Goal: Task Accomplishment & Management: Manage account settings

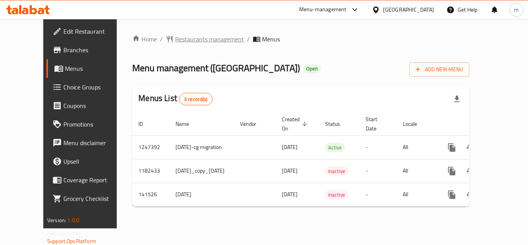
click at [175, 35] on span "Restaurants management" at bounding box center [209, 38] width 69 height 9
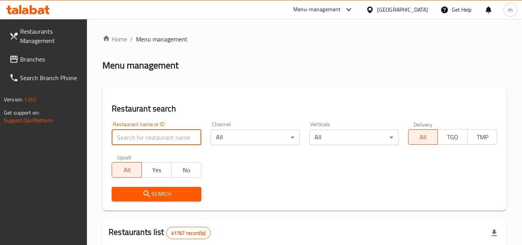
click at [157, 139] on input "search" at bounding box center [156, 137] width 89 height 15
paste input "17508"
type input "17508"
click at [183, 191] on span "Search" at bounding box center [156, 194] width 77 height 10
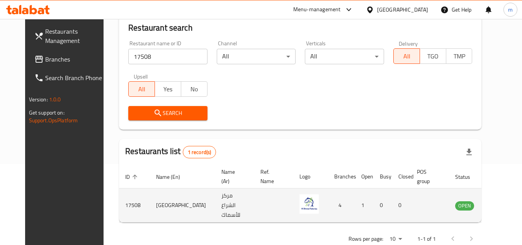
scroll to position [94, 0]
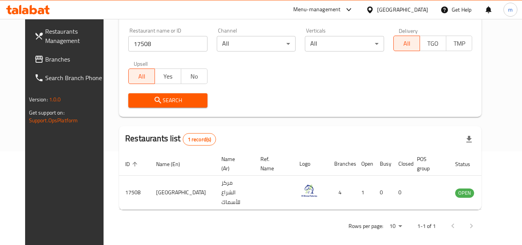
click at [370, 9] on icon at bounding box center [370, 10] width 8 height 8
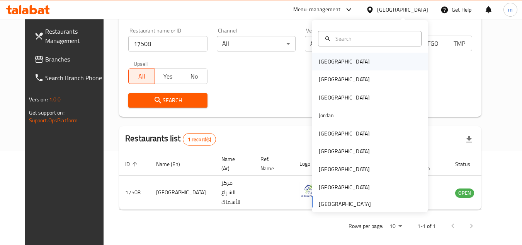
click at [327, 67] on div "[GEOGRAPHIC_DATA]" at bounding box center [344, 62] width 63 height 18
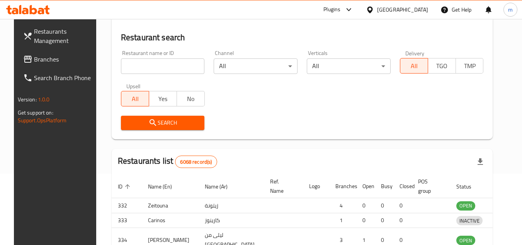
scroll to position [94, 0]
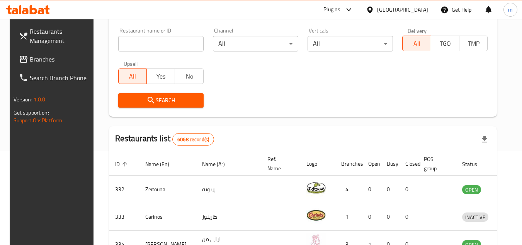
click at [37, 56] on span "Branches" at bounding box center [60, 59] width 61 height 9
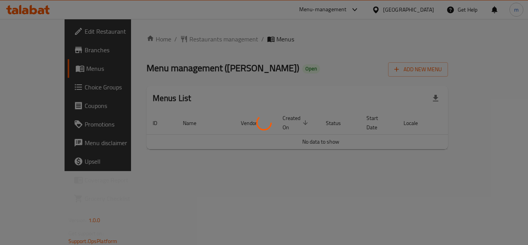
click at [186, 46] on div at bounding box center [264, 122] width 528 height 245
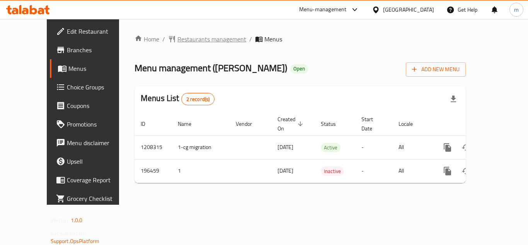
click at [185, 36] on span "Restaurants management" at bounding box center [211, 38] width 69 height 9
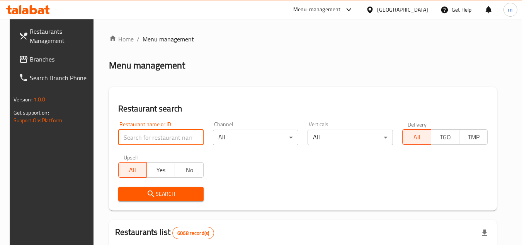
paste input "621672"
type input "621672"
click at [150, 193] on icon "submit" at bounding box center [151, 193] width 9 height 9
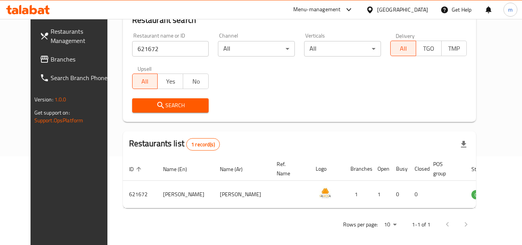
scroll to position [94, 0]
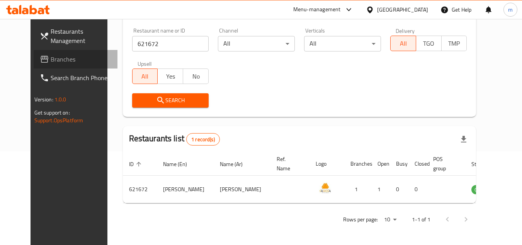
click at [51, 58] on span "Branches" at bounding box center [81, 59] width 61 height 9
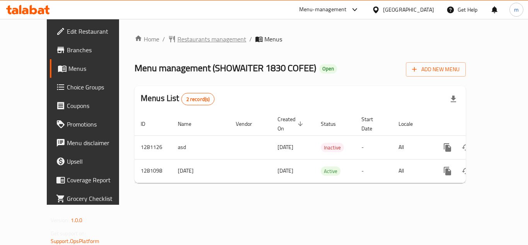
click at [177, 38] on span "Restaurants management" at bounding box center [211, 38] width 69 height 9
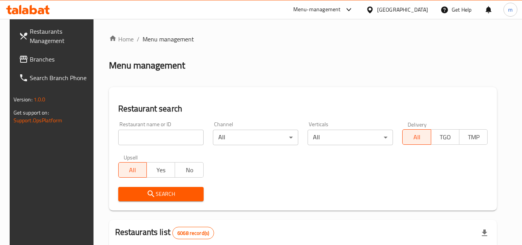
click at [152, 139] on input "search" at bounding box center [160, 137] width 85 height 15
paste input "694166"
type input "694166"
click at [147, 194] on icon "submit" at bounding box center [151, 193] width 9 height 9
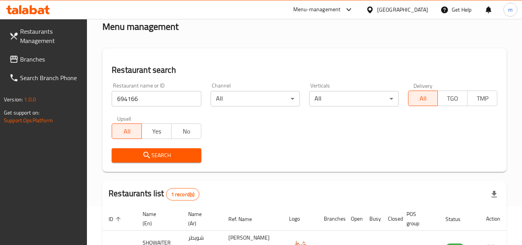
scroll to position [100, 0]
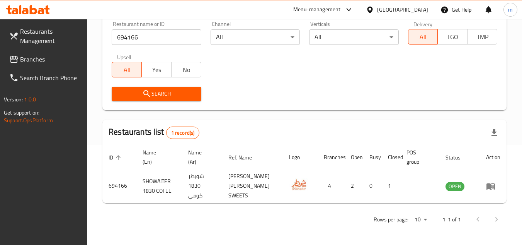
click at [374, 7] on icon at bounding box center [370, 10] width 8 height 8
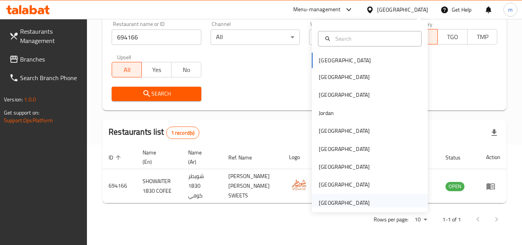
click at [339, 203] on div "United Arab Emirates" at bounding box center [344, 202] width 51 height 9
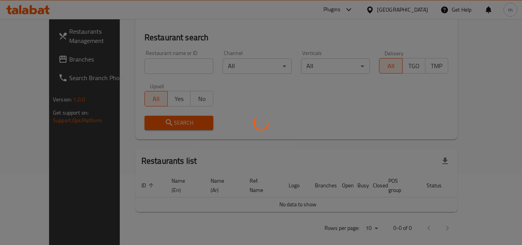
scroll to position [100, 0]
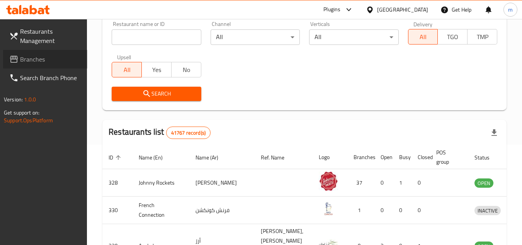
click at [48, 61] on span "Branches" at bounding box center [50, 59] width 61 height 9
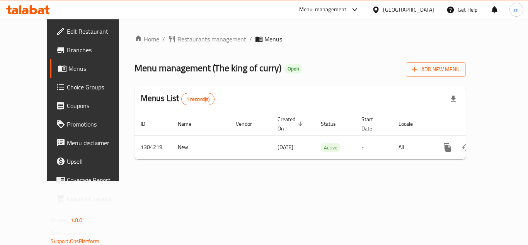
click at [180, 36] on span "Restaurants management" at bounding box center [211, 38] width 69 height 9
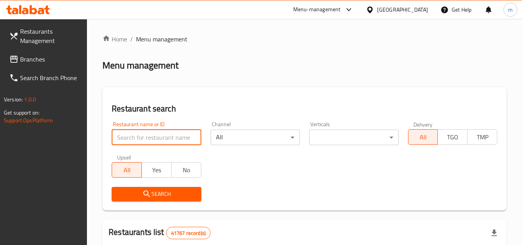
click at [148, 142] on input "search" at bounding box center [156, 137] width 89 height 15
paste input "703135"
type input "703135"
click at [150, 196] on icon "submit" at bounding box center [146, 193] width 9 height 9
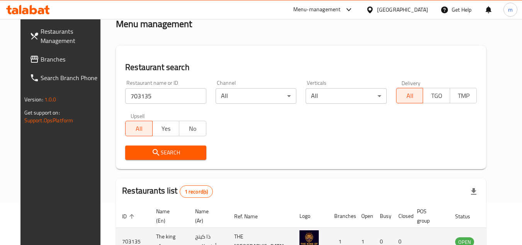
scroll to position [94, 0]
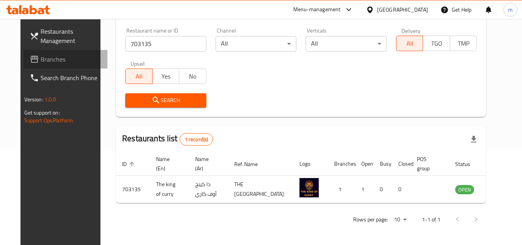
click at [41, 58] on span "Branches" at bounding box center [71, 59] width 61 height 9
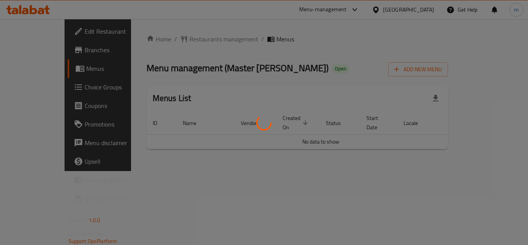
click at [186, 49] on div at bounding box center [264, 122] width 528 height 245
click at [189, 37] on div at bounding box center [264, 122] width 528 height 245
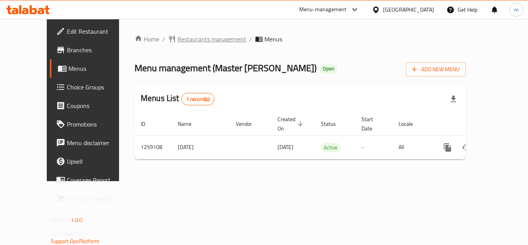
click at [184, 40] on span "Restaurants management" at bounding box center [211, 38] width 69 height 9
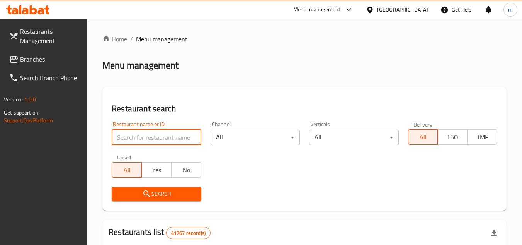
click at [165, 137] on input "search" at bounding box center [156, 137] width 89 height 15
paste input "684358"
type input "684358"
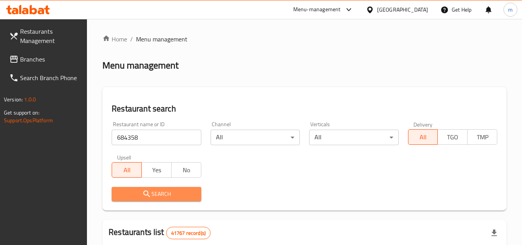
click at [185, 194] on span "Search" at bounding box center [156, 194] width 77 height 10
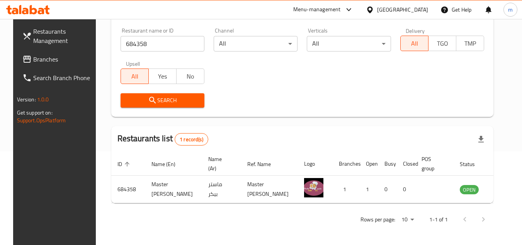
scroll to position [94, 0]
click at [371, 9] on icon at bounding box center [370, 10] width 8 height 8
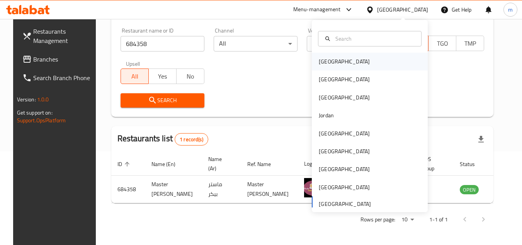
click at [328, 61] on div "[GEOGRAPHIC_DATA]" at bounding box center [344, 61] width 51 height 9
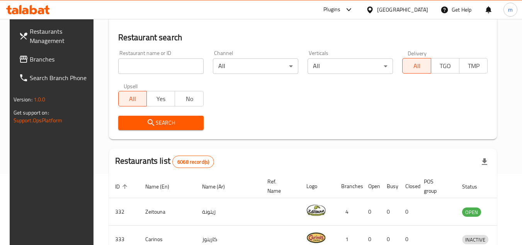
scroll to position [94, 0]
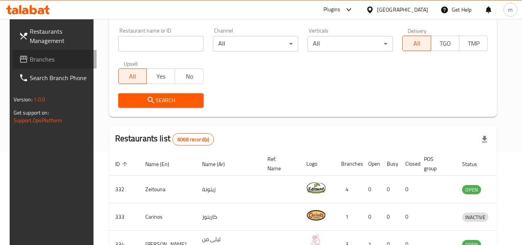
click at [38, 61] on span "Branches" at bounding box center [60, 59] width 61 height 9
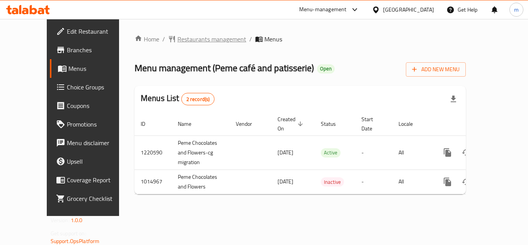
click at [182, 42] on span "Restaurants management" at bounding box center [211, 38] width 69 height 9
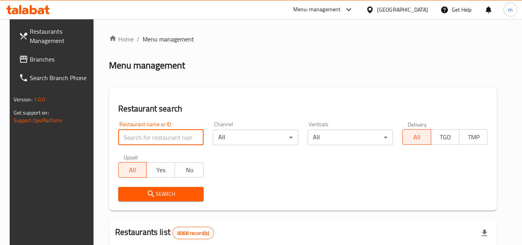
click at [152, 137] on input "search" at bounding box center [160, 137] width 85 height 15
paste input "660819"
type input "660819"
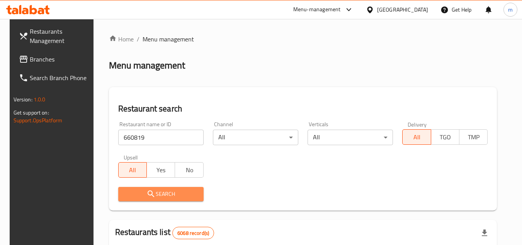
click at [157, 192] on span "Search" at bounding box center [160, 194] width 73 height 10
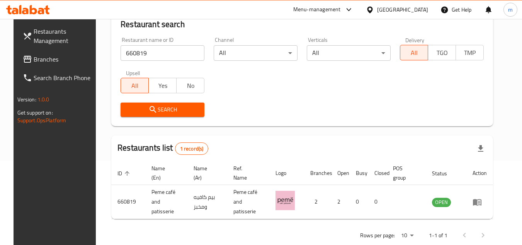
scroll to position [94, 0]
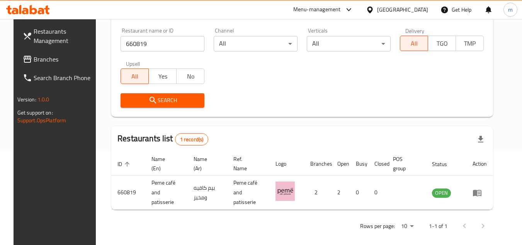
click at [374, 9] on icon at bounding box center [370, 10] width 8 height 8
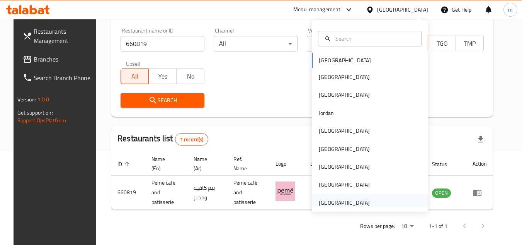
click at [337, 200] on div "[GEOGRAPHIC_DATA]" at bounding box center [344, 202] width 51 height 9
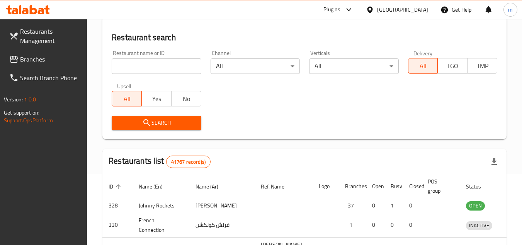
scroll to position [94, 0]
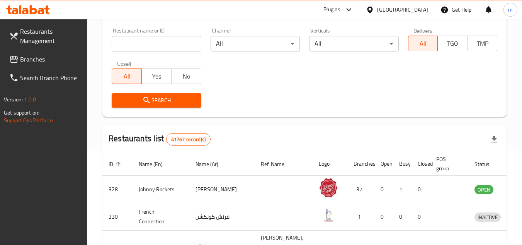
click at [53, 53] on link "Branches" at bounding box center [45, 59] width 84 height 19
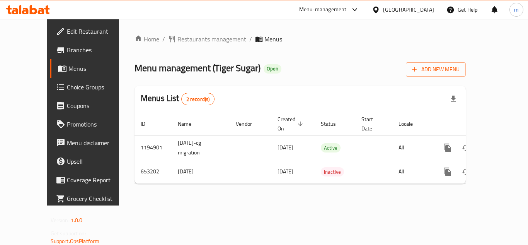
click at [177, 38] on span "Restaurants management" at bounding box center [211, 38] width 69 height 9
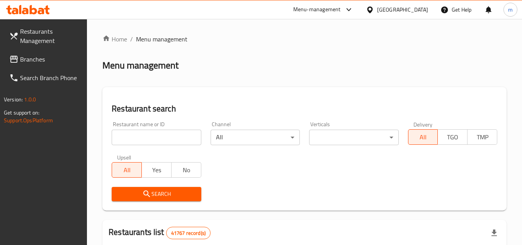
click at [157, 139] on input "search" at bounding box center [156, 137] width 89 height 15
paste input "641405"
type input "641405"
click at [167, 197] on span "Search" at bounding box center [156, 194] width 77 height 10
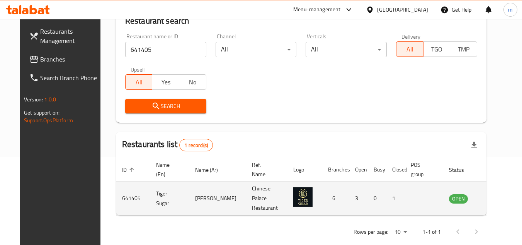
scroll to position [94, 0]
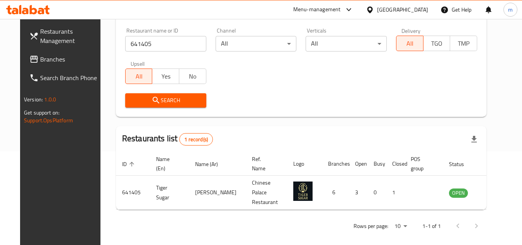
click at [371, 9] on icon at bounding box center [370, 10] width 8 height 8
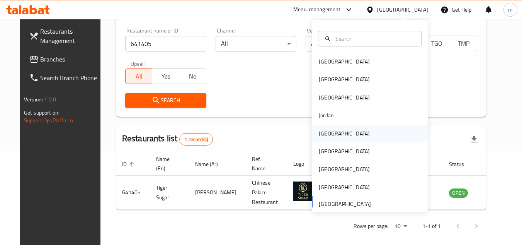
click at [326, 134] on div "[GEOGRAPHIC_DATA]" at bounding box center [344, 133] width 51 height 9
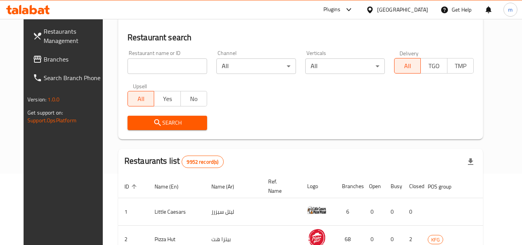
scroll to position [94, 0]
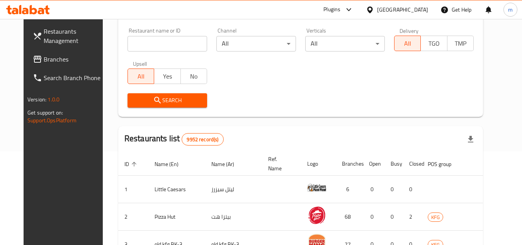
click at [53, 58] on span "Branches" at bounding box center [74, 59] width 61 height 9
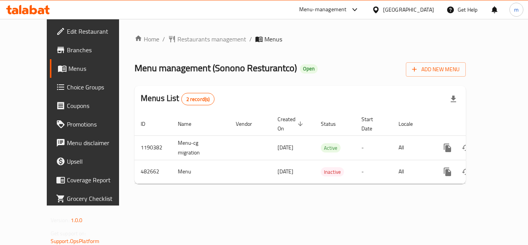
click at [181, 40] on div at bounding box center [264, 122] width 528 height 245
click at [181, 40] on span "Restaurants management" at bounding box center [211, 38] width 69 height 9
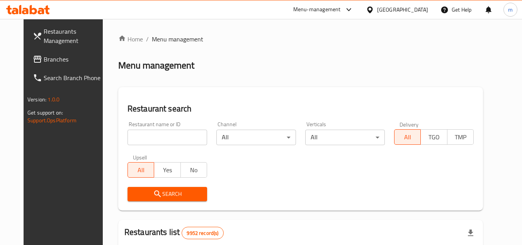
click at [142, 136] on input "search" at bounding box center [168, 137] width 80 height 15
paste input "633917"
type input "633917"
click at [155, 194] on span "Search" at bounding box center [167, 194] width 67 height 10
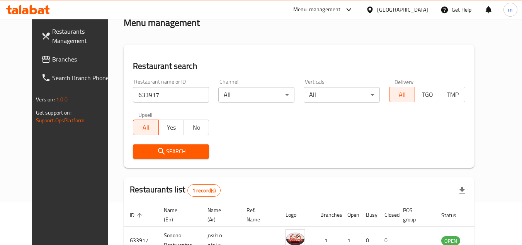
scroll to position [94, 0]
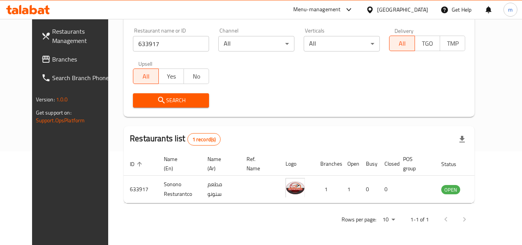
click at [374, 9] on icon at bounding box center [370, 10] width 8 height 8
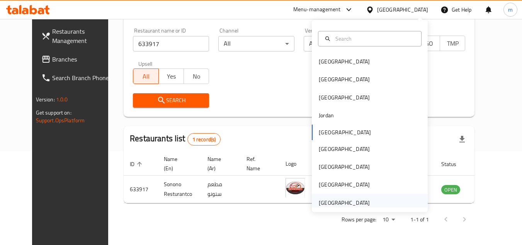
click at [334, 201] on div "[GEOGRAPHIC_DATA]" at bounding box center [344, 202] width 51 height 9
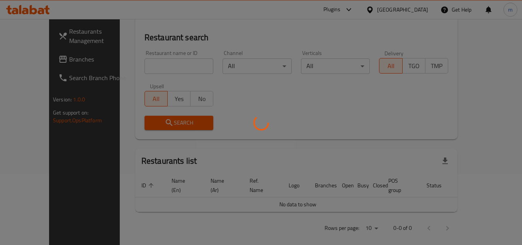
scroll to position [94, 0]
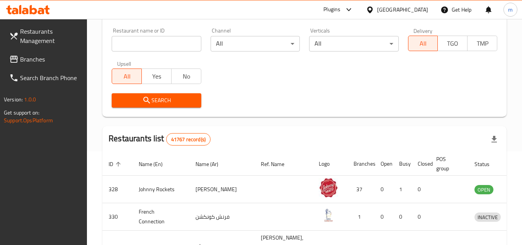
click at [40, 56] on span "Branches" at bounding box center [50, 59] width 61 height 9
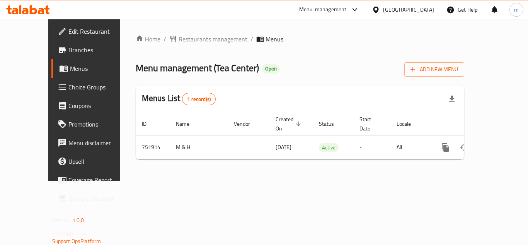
click at [185, 37] on span "Restaurants management" at bounding box center [213, 38] width 69 height 9
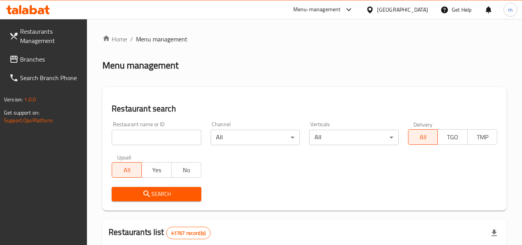
click at [143, 136] on input "search" at bounding box center [156, 137] width 89 height 15
paste input "649157"
type input "649157"
click at [150, 192] on icon "submit" at bounding box center [146, 193] width 9 height 9
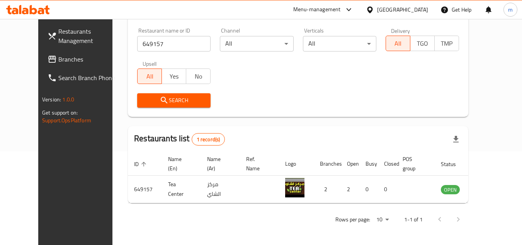
scroll to position [94, 0]
click at [414, 5] on div "[GEOGRAPHIC_DATA]" at bounding box center [402, 9] width 51 height 9
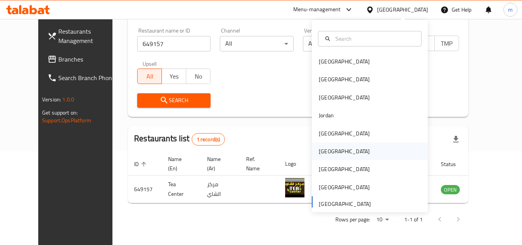
click at [321, 152] on div "[GEOGRAPHIC_DATA]" at bounding box center [344, 151] width 51 height 9
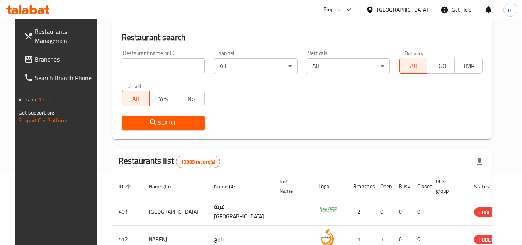
scroll to position [94, 0]
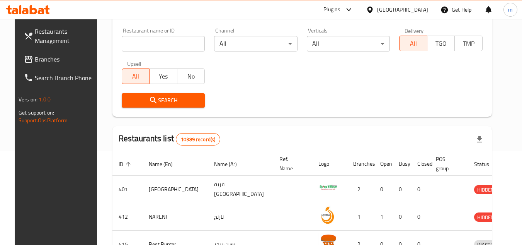
click at [41, 59] on span "Branches" at bounding box center [65, 59] width 61 height 9
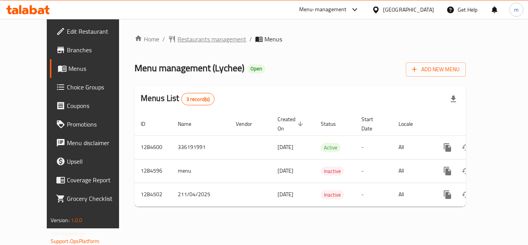
click at [177, 39] on span "Restaurants management" at bounding box center [211, 38] width 69 height 9
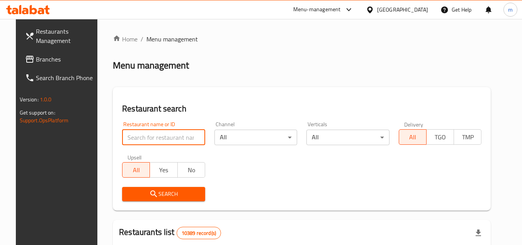
click at [156, 138] on input "search" at bounding box center [163, 137] width 83 height 15
paste input "695676"
type input "695676"
click at [150, 189] on icon "submit" at bounding box center [153, 193] width 9 height 9
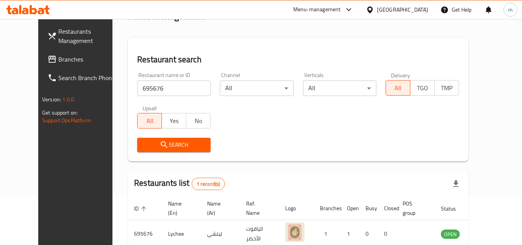
scroll to position [94, 0]
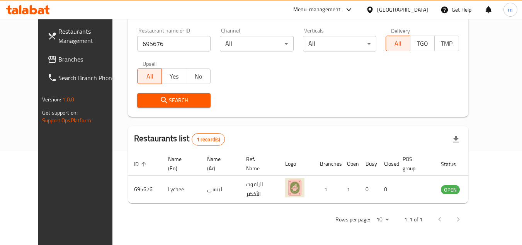
click at [374, 9] on icon at bounding box center [370, 10] width 8 height 8
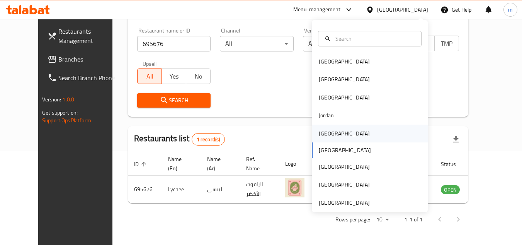
click at [329, 130] on div "[GEOGRAPHIC_DATA]" at bounding box center [344, 133] width 51 height 9
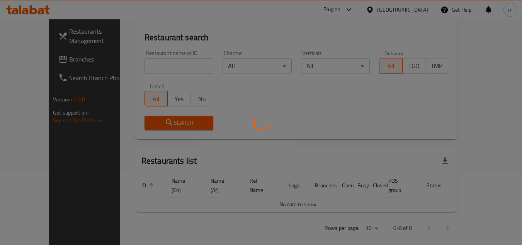
scroll to position [94, 0]
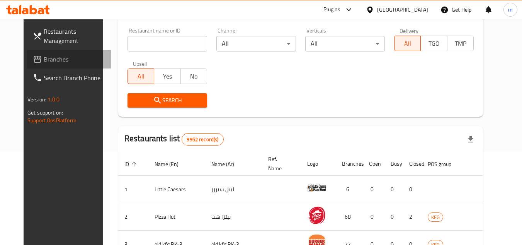
click at [44, 62] on span "Branches" at bounding box center [74, 59] width 61 height 9
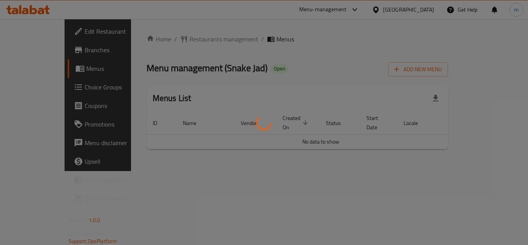
click at [185, 59] on div at bounding box center [264, 122] width 528 height 245
click at [188, 35] on div at bounding box center [264, 122] width 528 height 245
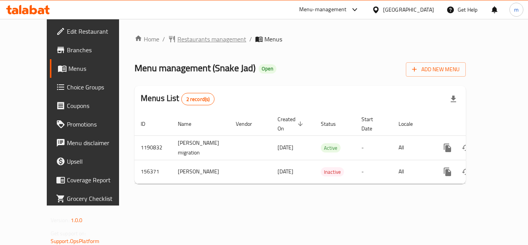
click at [178, 40] on span "Restaurants management" at bounding box center [211, 38] width 69 height 9
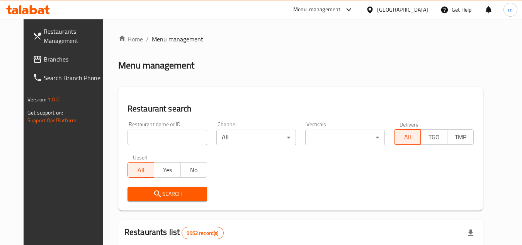
click at [147, 140] on input "search" at bounding box center [168, 137] width 80 height 15
paste input "614960"
type input "614960"
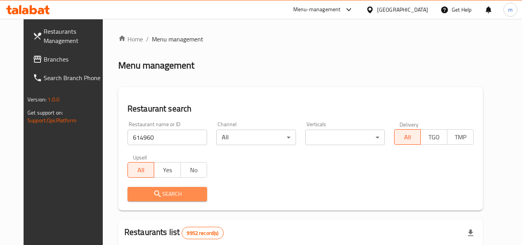
click at [160, 198] on span "Search" at bounding box center [167, 194] width 67 height 10
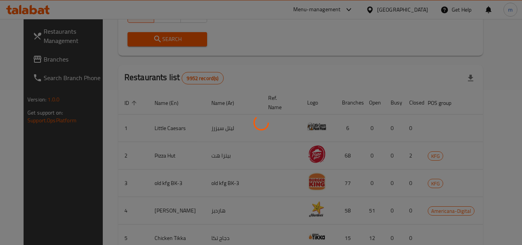
scroll to position [94, 0]
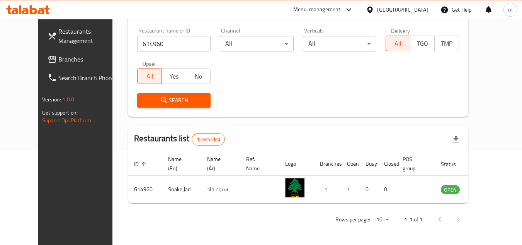
click at [374, 10] on icon at bounding box center [370, 10] width 8 height 8
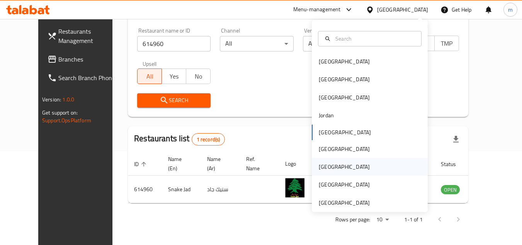
click at [322, 168] on div "[GEOGRAPHIC_DATA]" at bounding box center [344, 166] width 51 height 9
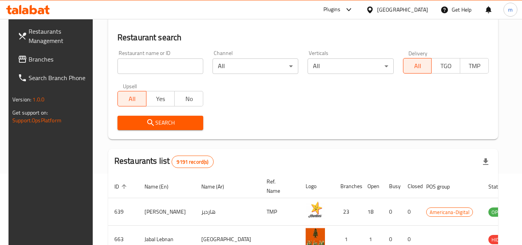
scroll to position [94, 0]
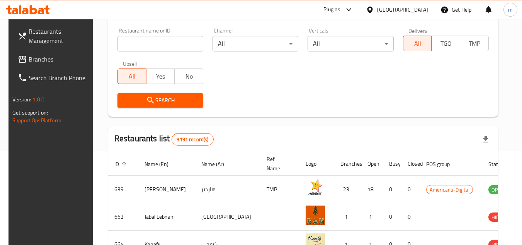
click at [43, 56] on span "Branches" at bounding box center [59, 59] width 61 height 9
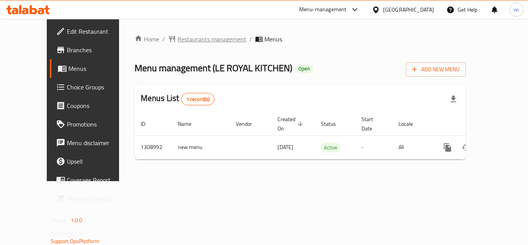
click at [177, 41] on span "Restaurants management" at bounding box center [211, 38] width 69 height 9
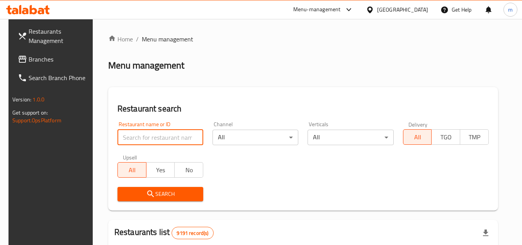
paste input "705125"
type input "705125"
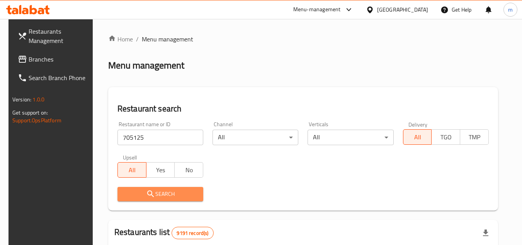
click at [147, 193] on icon "submit" at bounding box center [150, 193] width 7 height 7
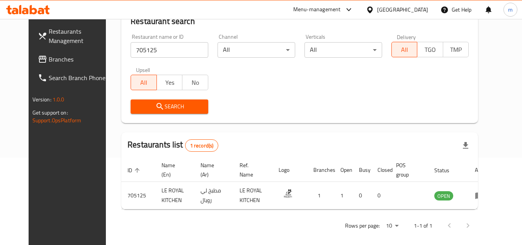
scroll to position [94, 0]
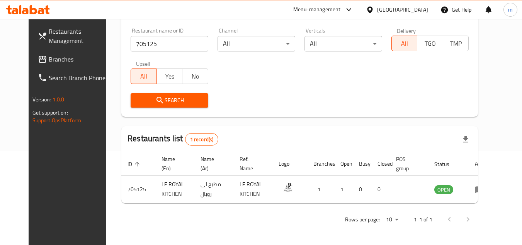
click at [374, 11] on icon at bounding box center [370, 10] width 8 height 8
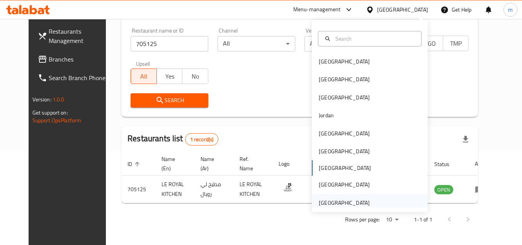
click at [356, 201] on div "[GEOGRAPHIC_DATA]" at bounding box center [344, 202] width 51 height 9
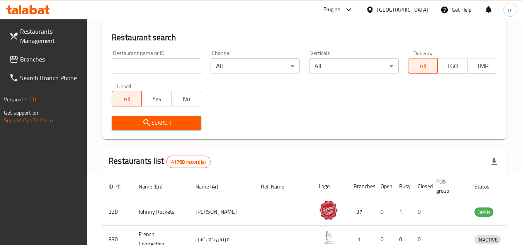
scroll to position [94, 0]
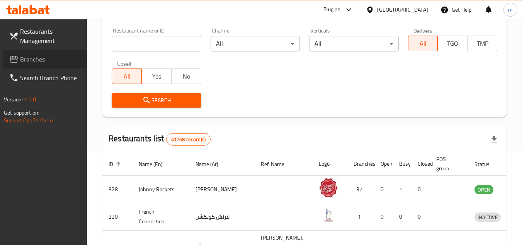
click at [33, 61] on span "Branches" at bounding box center [50, 59] width 61 height 9
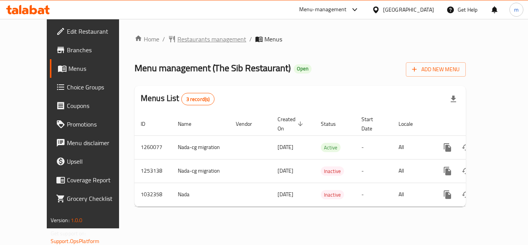
click at [177, 42] on span "Restaurants management" at bounding box center [211, 38] width 69 height 9
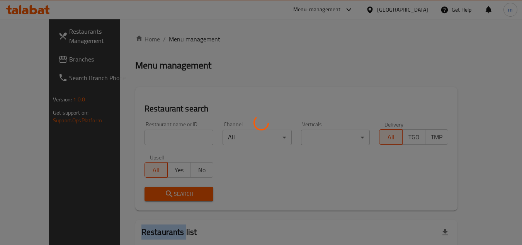
click at [171, 42] on div at bounding box center [261, 122] width 522 height 245
click at [146, 138] on div at bounding box center [261, 122] width 522 height 245
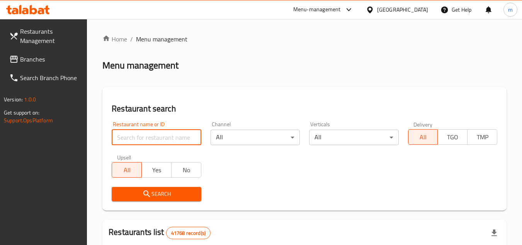
paste input "661378"
type input "661378"
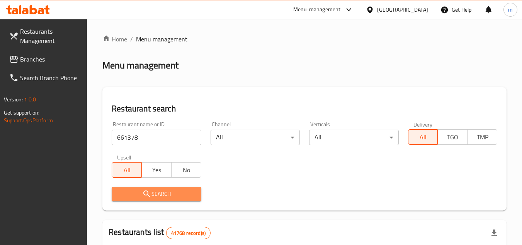
click at [155, 191] on span "Search" at bounding box center [156, 194] width 77 height 10
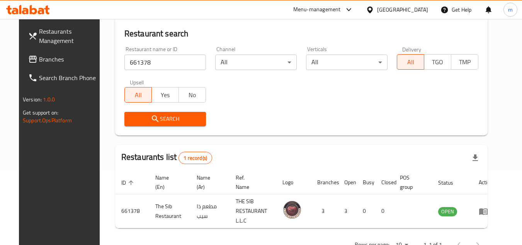
scroll to position [100, 0]
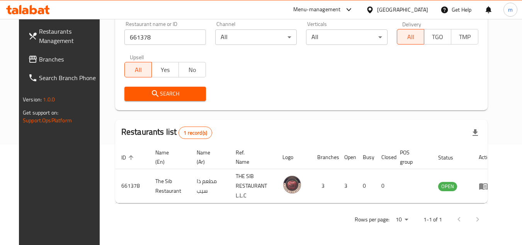
click at [39, 60] on span "Branches" at bounding box center [69, 59] width 61 height 9
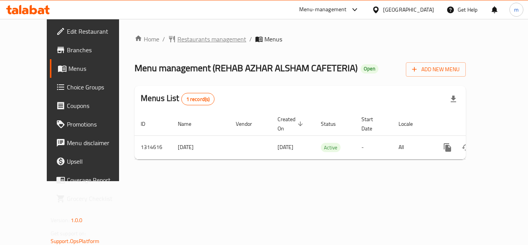
click at [205, 34] on span "Restaurants management" at bounding box center [211, 38] width 69 height 9
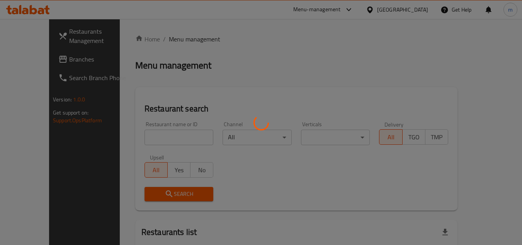
click at [151, 135] on div at bounding box center [261, 122] width 522 height 245
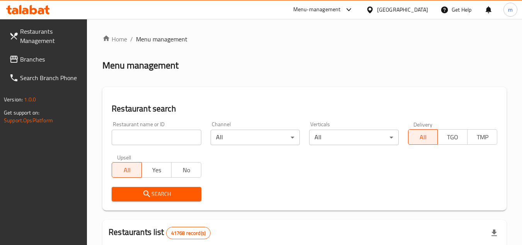
click at [151, 137] on input "search" at bounding box center [156, 137] width 89 height 15
paste input "706608"
type input "706608"
click at [144, 193] on icon "submit" at bounding box center [146, 193] width 7 height 7
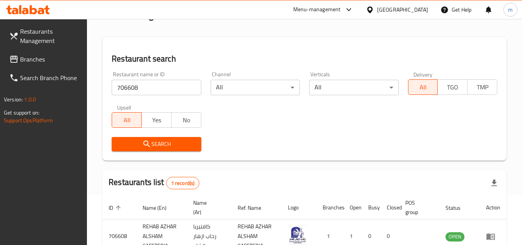
scroll to position [61, 0]
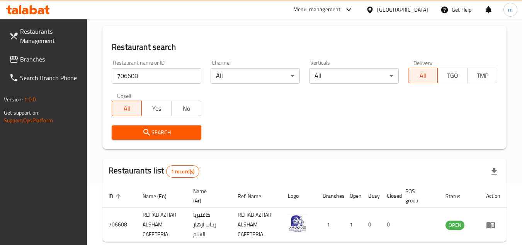
click at [373, 10] on icon at bounding box center [369, 9] width 5 height 7
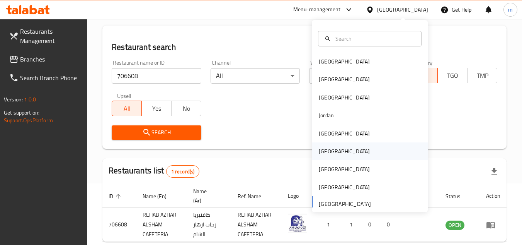
click at [331, 151] on div "[GEOGRAPHIC_DATA]" at bounding box center [344, 151] width 63 height 18
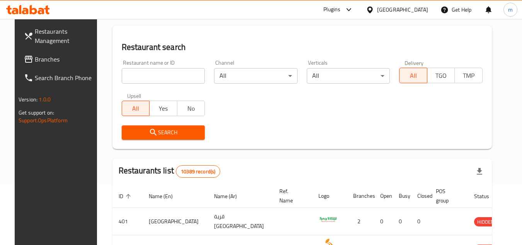
click at [39, 63] on span "Branches" at bounding box center [65, 59] width 61 height 9
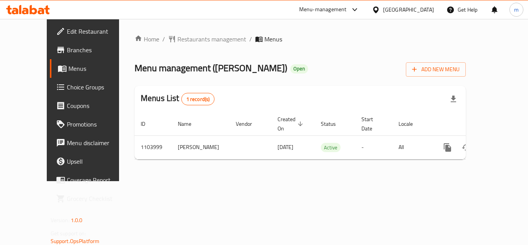
click at [184, 44] on span "Restaurants management" at bounding box center [211, 38] width 69 height 9
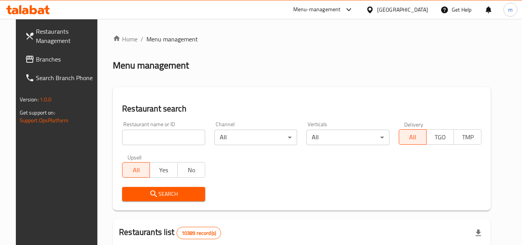
click at [164, 136] on input "search" at bounding box center [163, 137] width 83 height 15
paste input "665311"
type input "665311"
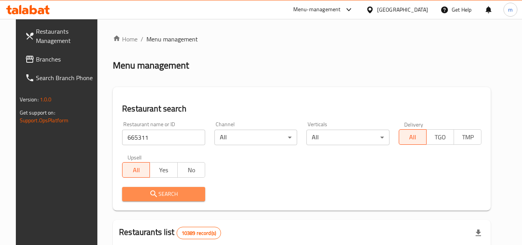
click at [163, 187] on button "Search" at bounding box center [163, 194] width 83 height 14
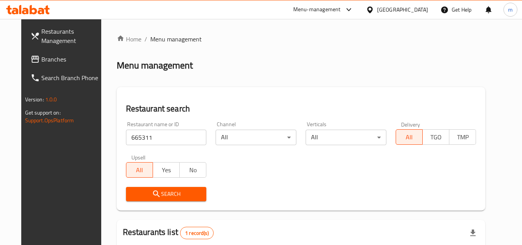
click at [374, 10] on icon at bounding box center [370, 10] width 8 height 8
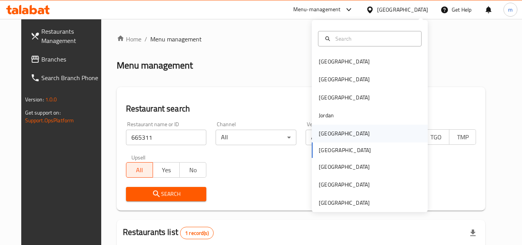
click at [324, 134] on div "[GEOGRAPHIC_DATA]" at bounding box center [344, 133] width 51 height 9
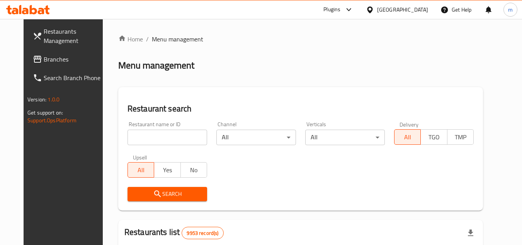
click at [44, 60] on span "Branches" at bounding box center [74, 59] width 61 height 9
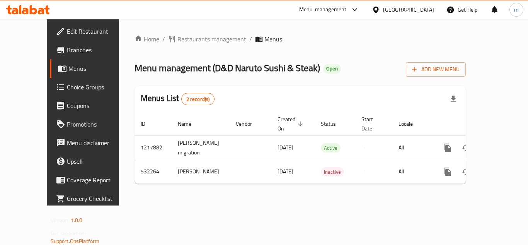
click at [205, 38] on span "Restaurants management" at bounding box center [211, 38] width 69 height 9
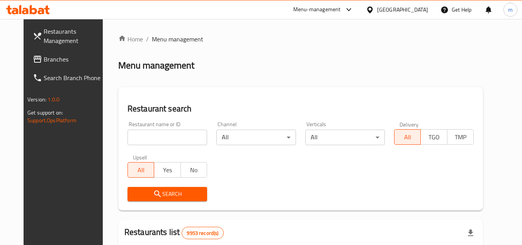
click at [155, 134] on input "search" at bounding box center [168, 137] width 80 height 15
paste input "635363"
type input "635363"
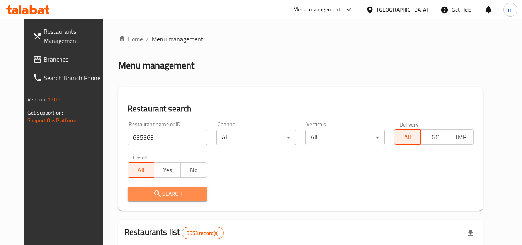
click at [162, 191] on span "Search" at bounding box center [167, 194] width 67 height 10
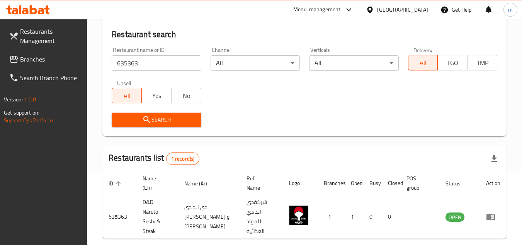
scroll to position [77, 0]
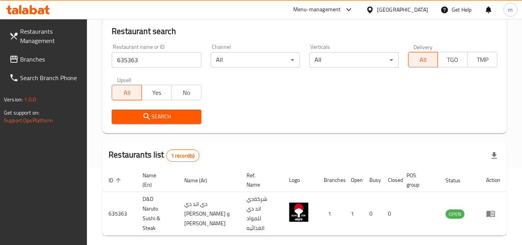
click at [373, 10] on icon at bounding box center [369, 9] width 5 height 7
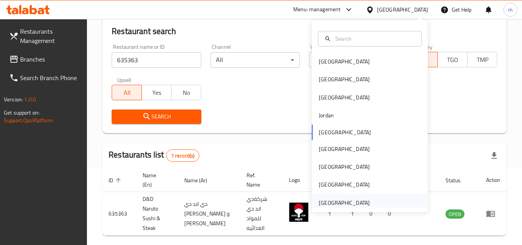
click at [340, 201] on div "[GEOGRAPHIC_DATA]" at bounding box center [344, 202] width 51 height 9
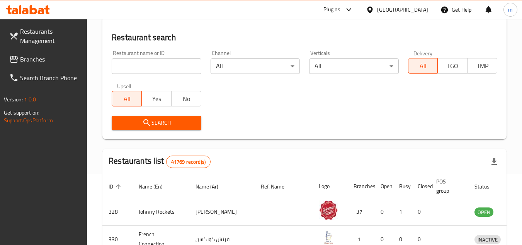
scroll to position [77, 0]
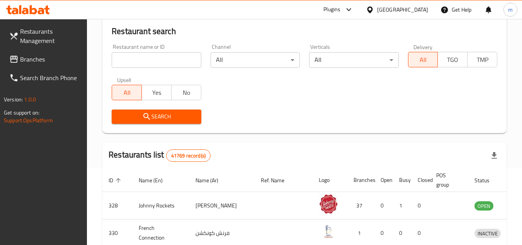
click at [40, 57] on span "Branches" at bounding box center [50, 59] width 61 height 9
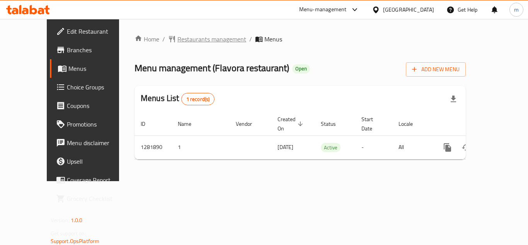
click at [187, 39] on span "Restaurants management" at bounding box center [211, 38] width 69 height 9
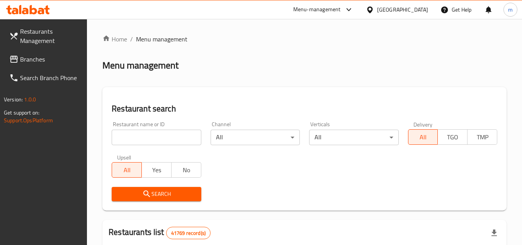
click at [158, 139] on input "search" at bounding box center [156, 137] width 89 height 15
paste input "694593"
type input "694593"
click at [153, 193] on span "Search" at bounding box center [156, 194] width 77 height 10
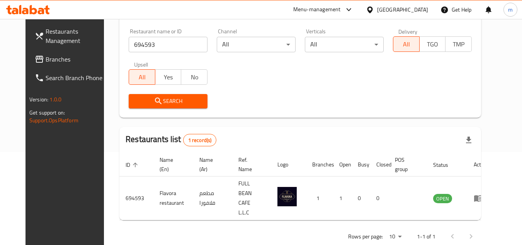
scroll to position [94, 0]
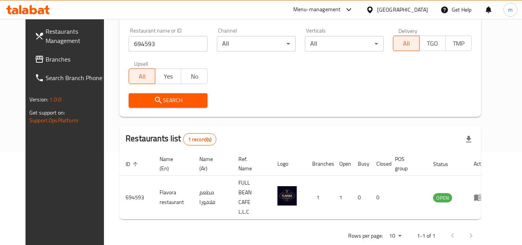
click at [372, 12] on icon at bounding box center [370, 10] width 8 height 8
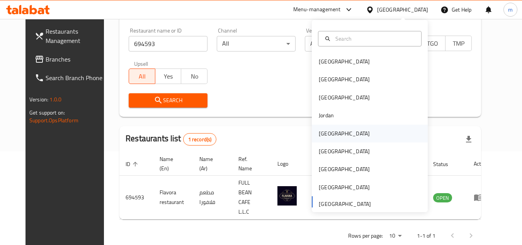
click at [327, 133] on div "[GEOGRAPHIC_DATA]" at bounding box center [344, 133] width 51 height 9
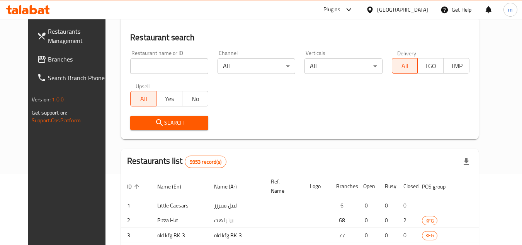
scroll to position [94, 0]
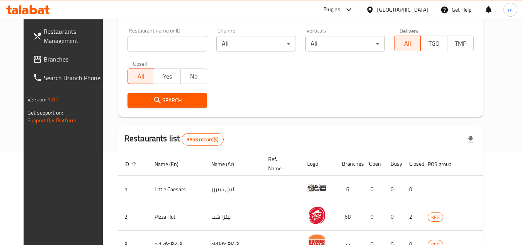
click at [44, 59] on span "Branches" at bounding box center [74, 59] width 61 height 9
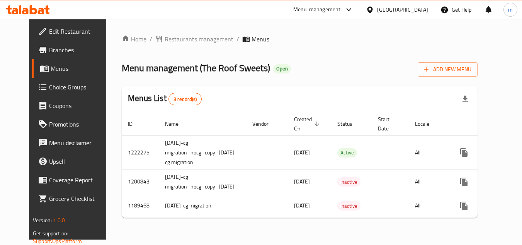
click at [195, 43] on span "Restaurants management" at bounding box center [199, 38] width 69 height 9
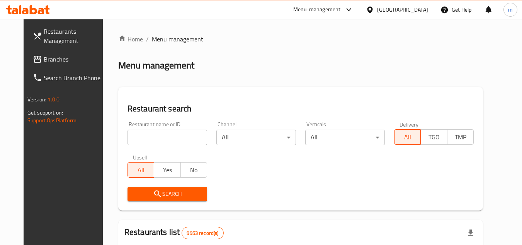
click at [161, 136] on input "search" at bounding box center [168, 137] width 80 height 15
paste input "638663"
type input "638663"
click at [154, 193] on span "Search" at bounding box center [167, 194] width 67 height 10
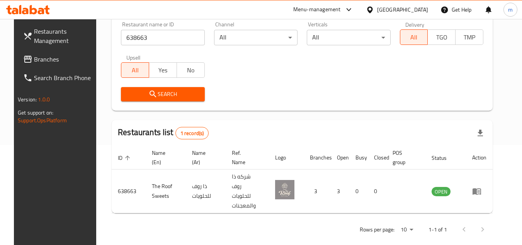
scroll to position [100, 0]
click at [377, 9] on div at bounding box center [371, 9] width 11 height 9
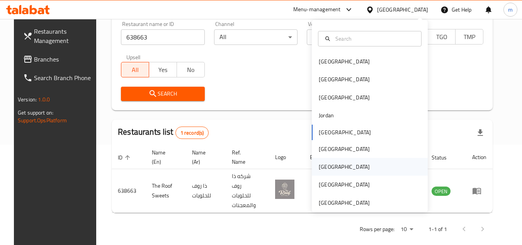
click at [324, 167] on div "[GEOGRAPHIC_DATA]" at bounding box center [344, 166] width 51 height 9
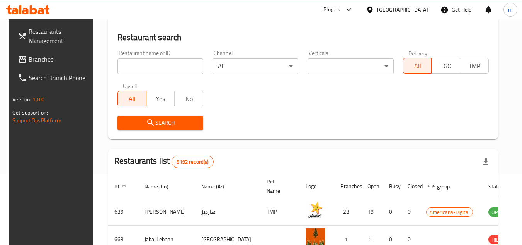
scroll to position [100, 0]
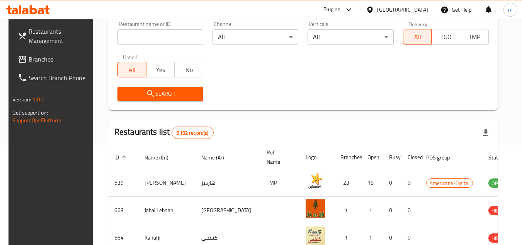
click at [35, 60] on span "Branches" at bounding box center [59, 59] width 61 height 9
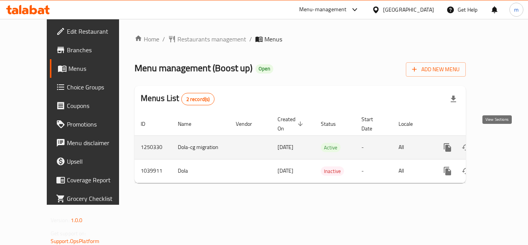
click at [499, 143] on icon "enhanced table" at bounding box center [503, 147] width 9 height 9
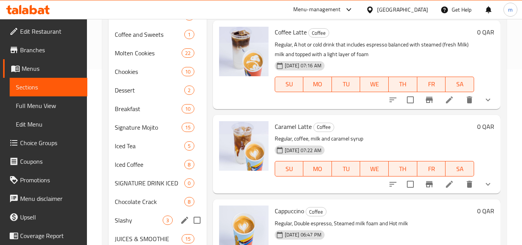
scroll to position [116, 0]
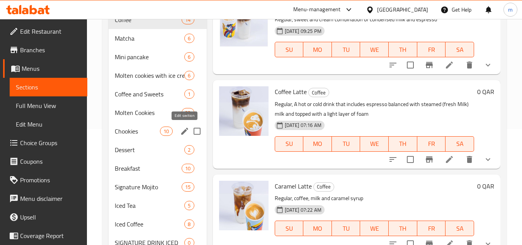
click at [184, 130] on icon "edit" at bounding box center [184, 130] width 9 height 9
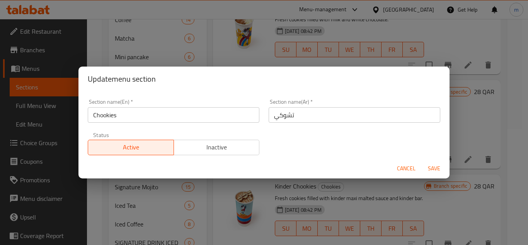
click at [413, 166] on span "Cancel" at bounding box center [406, 169] width 19 height 10
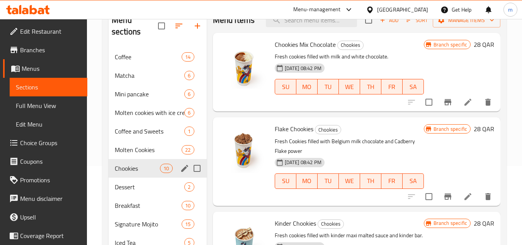
scroll to position [39, 0]
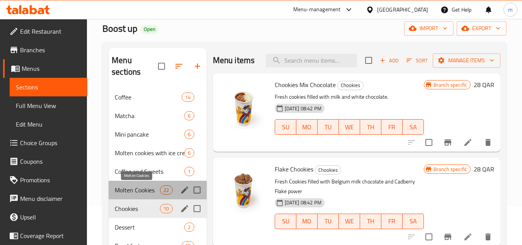
click at [127, 188] on span "Molten Cookies" at bounding box center [137, 189] width 45 height 9
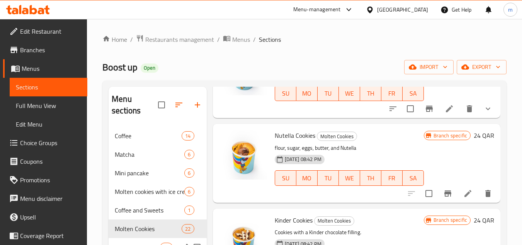
scroll to position [39, 0]
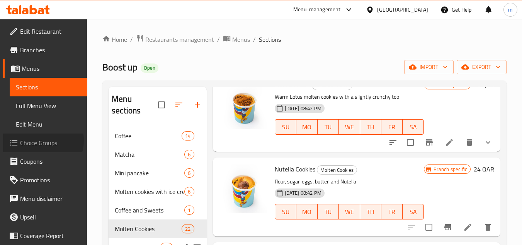
click at [42, 140] on span "Choice Groups" at bounding box center [50, 142] width 61 height 9
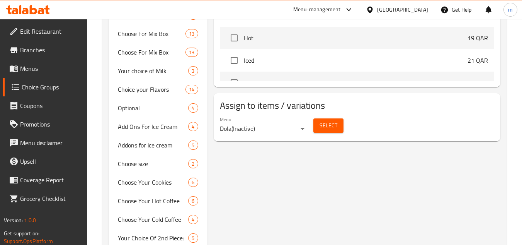
scroll to position [425, 0]
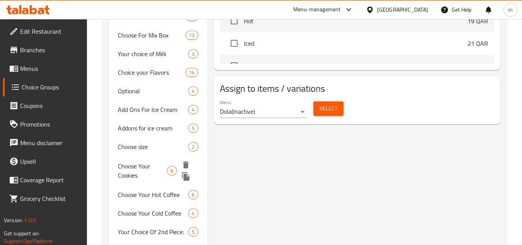
click at [137, 166] on span "Choose Your Cookies" at bounding box center [142, 170] width 49 height 19
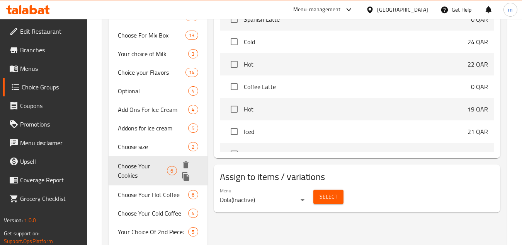
type input "Choose Your Cookies"
type input "اختر ملفات تعريف الارتباط الخاصة بك"
type input "1"
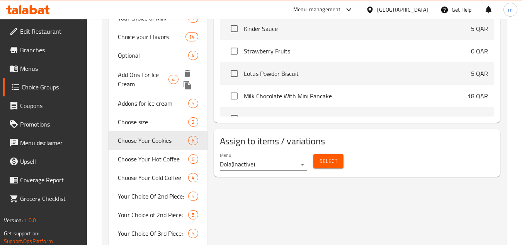
scroll to position [464, 0]
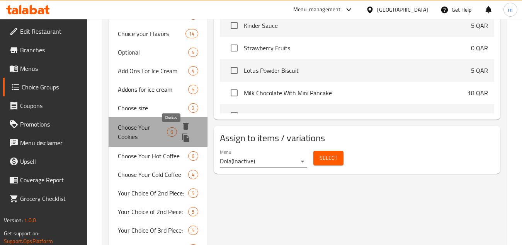
click at [170, 132] on span "6" at bounding box center [171, 131] width 9 height 7
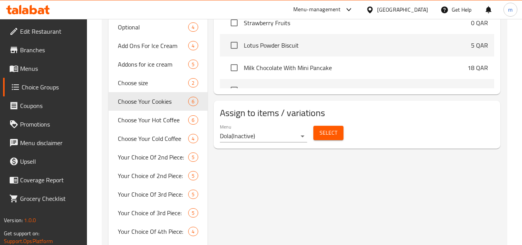
scroll to position [503, 0]
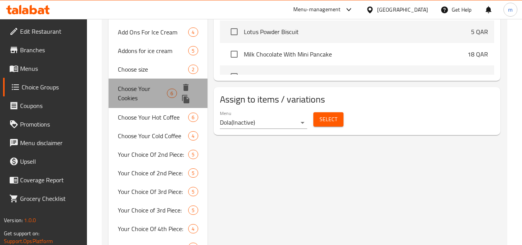
click at [144, 92] on span "Choose Your Cookies" at bounding box center [142, 93] width 49 height 19
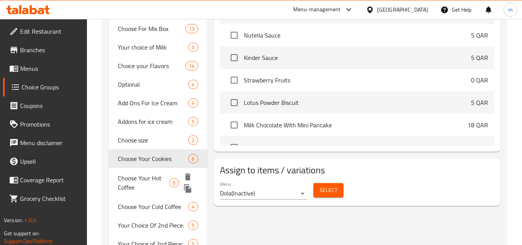
scroll to position [464, 0]
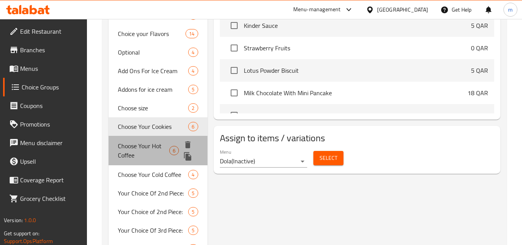
click at [152, 142] on span "Choose Your Hot Coffee" at bounding box center [143, 150] width 51 height 19
type input "Choose Your Hot Coffee"
type input "اختر قهوتك الساخنة"
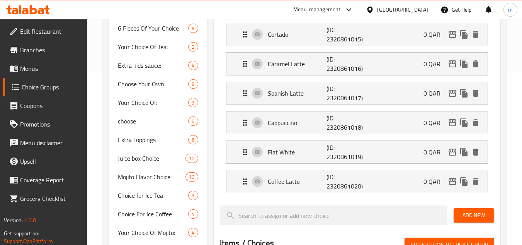
scroll to position [155, 0]
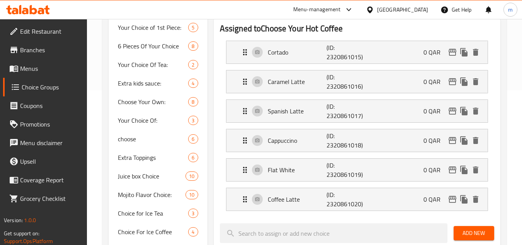
click at [377, 9] on div at bounding box center [371, 9] width 11 height 9
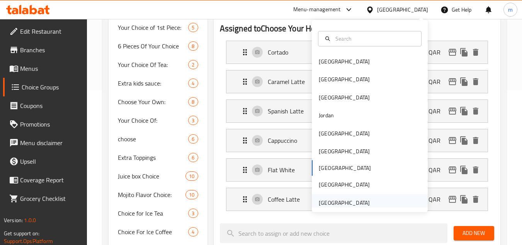
click at [323, 200] on div "[GEOGRAPHIC_DATA]" at bounding box center [344, 202] width 51 height 9
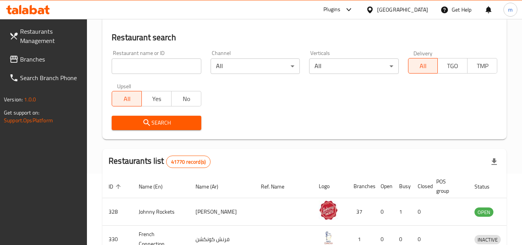
scroll to position [155, 0]
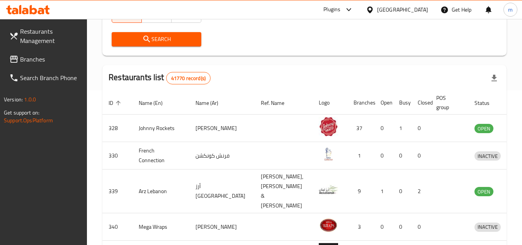
click at [33, 62] on span "Branches" at bounding box center [50, 59] width 61 height 9
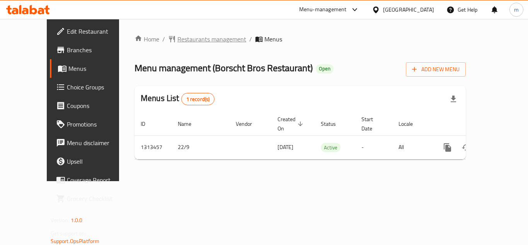
click at [186, 40] on span "Restaurants management" at bounding box center [211, 38] width 69 height 9
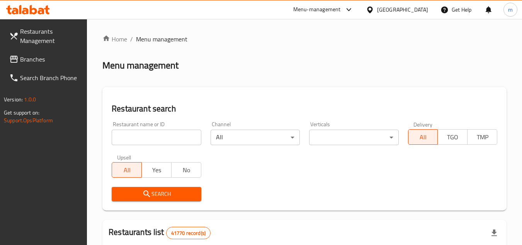
click at [140, 141] on input "search" at bounding box center [156, 137] width 89 height 15
paste input "706398"
type input "706398"
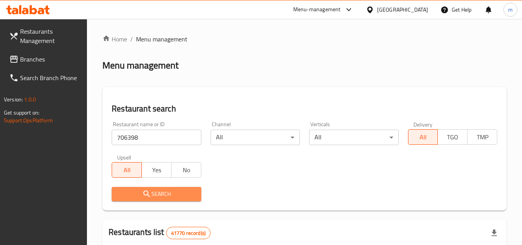
click at [169, 198] on span "Search" at bounding box center [156, 194] width 77 height 10
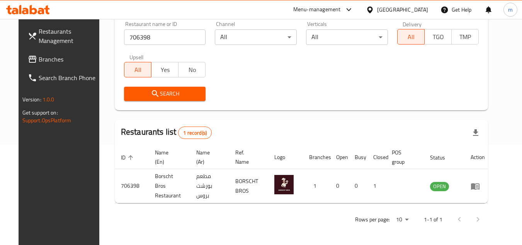
scroll to position [94, 0]
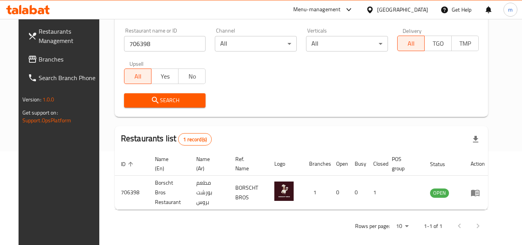
click at [32, 11] on icon at bounding box center [28, 9] width 44 height 9
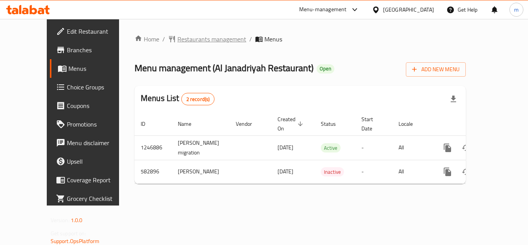
click at [182, 42] on span "Restaurants management" at bounding box center [211, 38] width 69 height 9
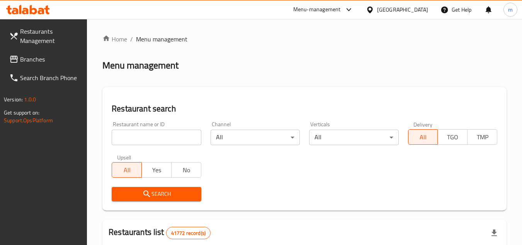
click at [38, 55] on span "Branches" at bounding box center [50, 59] width 61 height 9
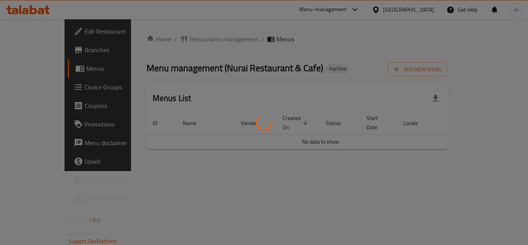
click at [188, 37] on div at bounding box center [264, 122] width 528 height 245
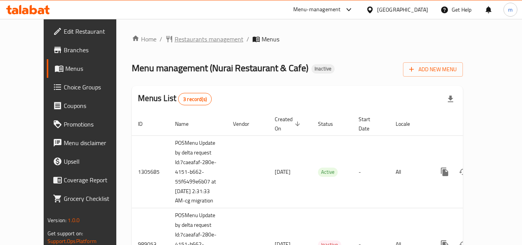
click at [187, 40] on span "Restaurants management" at bounding box center [209, 38] width 69 height 9
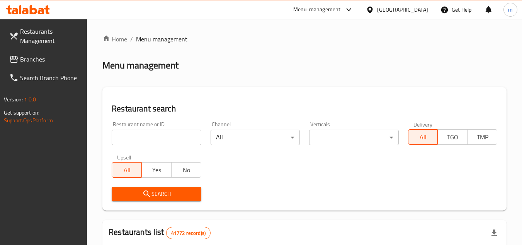
click at [147, 138] on input "search" at bounding box center [156, 137] width 89 height 15
paste input "7671"
type input "7671"
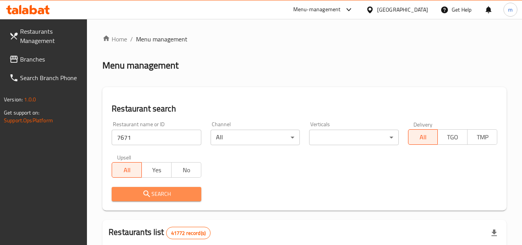
click at [147, 194] on icon "submit" at bounding box center [146, 193] width 9 height 9
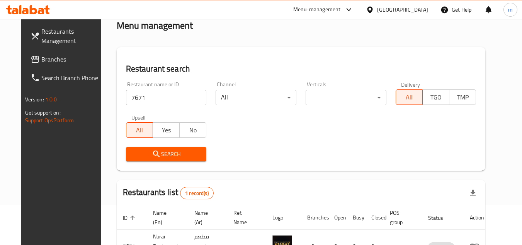
scroll to position [100, 0]
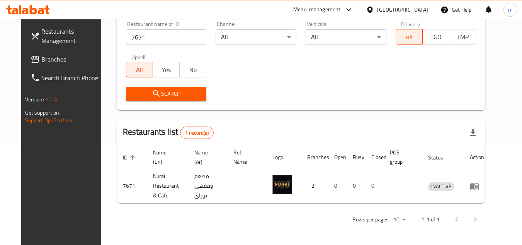
click at [372, 9] on icon at bounding box center [370, 10] width 8 height 8
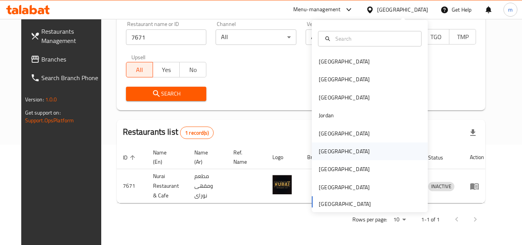
click at [324, 151] on div "[GEOGRAPHIC_DATA]" at bounding box center [344, 151] width 51 height 9
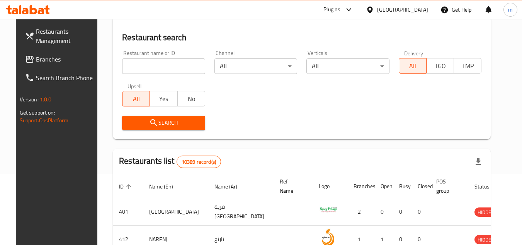
scroll to position [100, 0]
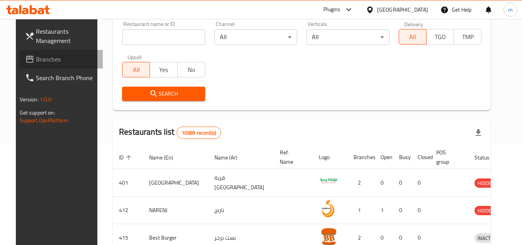
click at [36, 61] on span "Branches" at bounding box center [66, 59] width 61 height 9
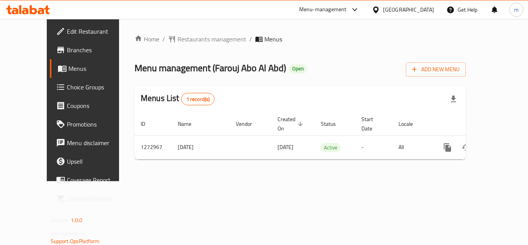
click at [180, 45] on div "Home / Restaurants management / Menus Menu management ( Farouj Abo Al Abd ) Ope…" at bounding box center [300, 99] width 331 height 131
click at [183, 41] on span "Restaurants management" at bounding box center [211, 38] width 69 height 9
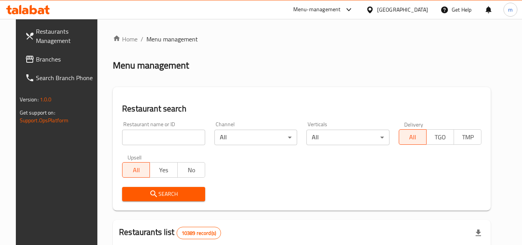
click at [151, 135] on input "search" at bounding box center [163, 137] width 83 height 15
paste input "690528"
type input "690528"
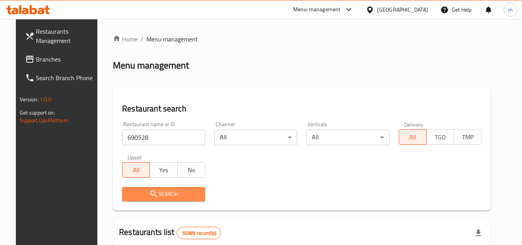
click at [151, 192] on icon "submit" at bounding box center [153, 193] width 9 height 9
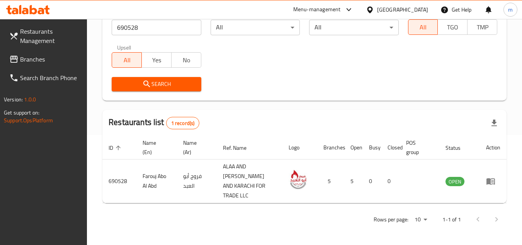
scroll to position [110, 0]
click at [374, 9] on icon at bounding box center [370, 10] width 8 height 8
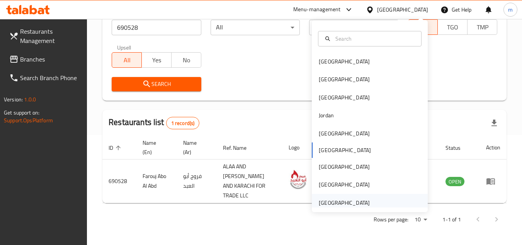
click at [333, 201] on div "[GEOGRAPHIC_DATA]" at bounding box center [344, 202] width 51 height 9
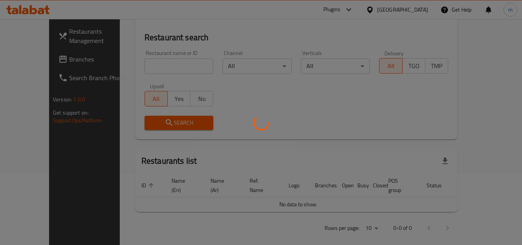
scroll to position [110, 0]
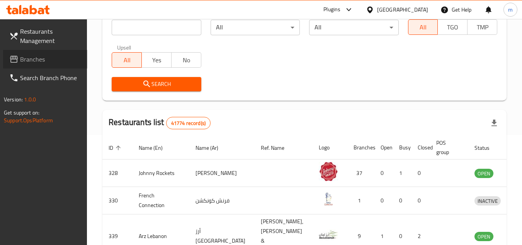
click at [43, 58] on span "Branches" at bounding box center [50, 59] width 61 height 9
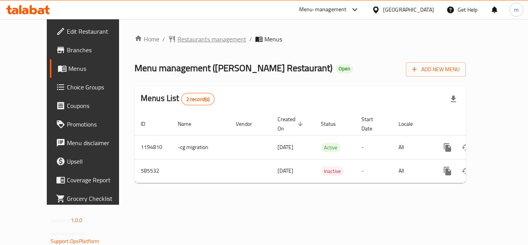
click at [179, 44] on span "Restaurants management" at bounding box center [211, 38] width 69 height 9
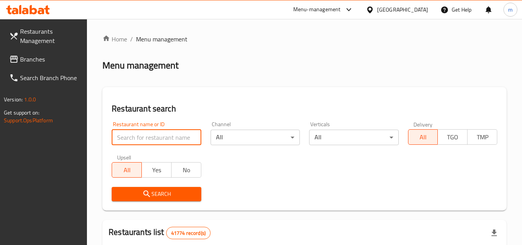
click at [143, 139] on input "search" at bounding box center [156, 137] width 89 height 15
paste input "637066"
type input "637066"
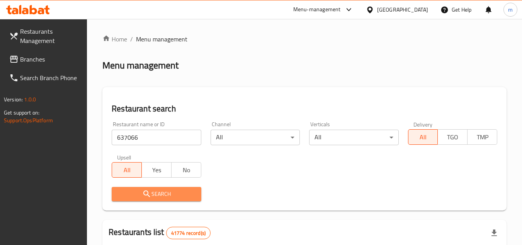
click at [150, 193] on icon "submit" at bounding box center [146, 193] width 9 height 9
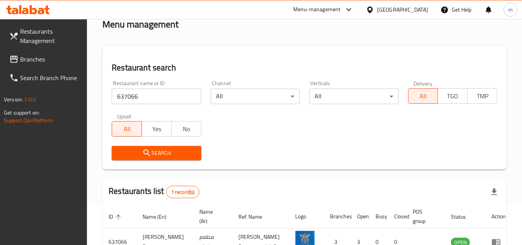
scroll to position [94, 0]
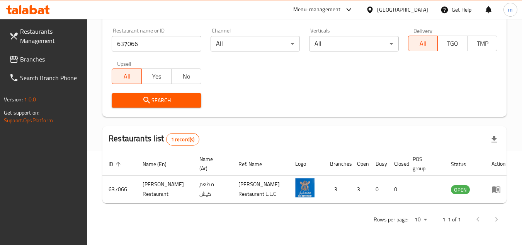
click at [402, 9] on div "[GEOGRAPHIC_DATA]" at bounding box center [402, 9] width 51 height 9
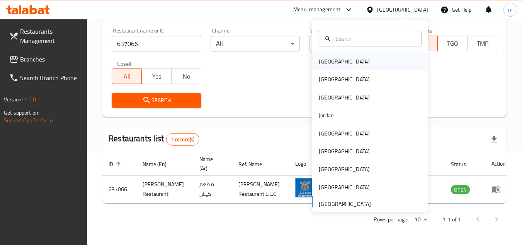
click at [330, 60] on div "[GEOGRAPHIC_DATA]" at bounding box center [344, 61] width 51 height 9
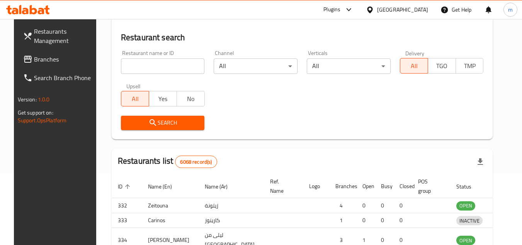
scroll to position [94, 0]
